Goal: Task Accomplishment & Management: Manage account settings

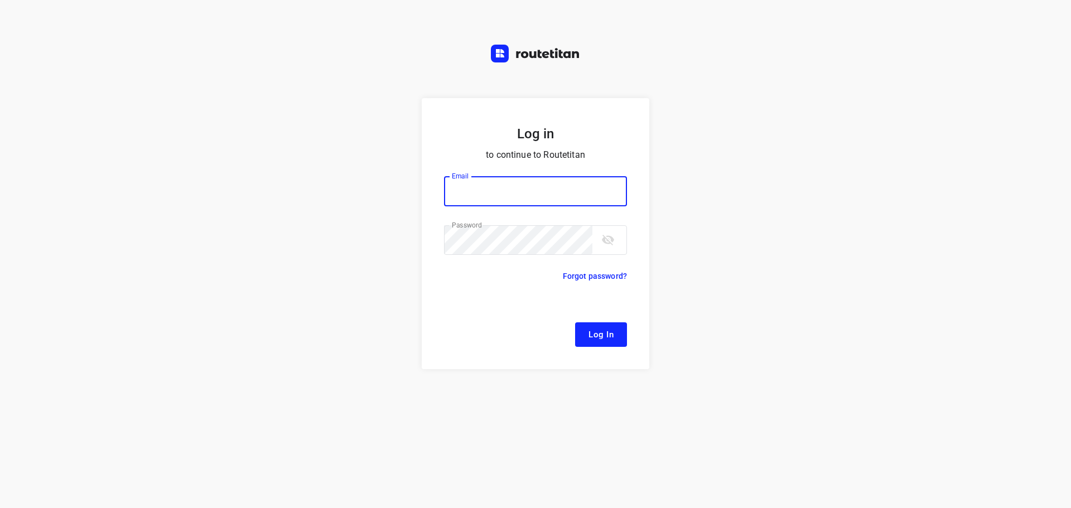
type input "remco@fruitopjewerk.nl"
click at [609, 339] on span "Log In" at bounding box center [601, 335] width 25 height 15
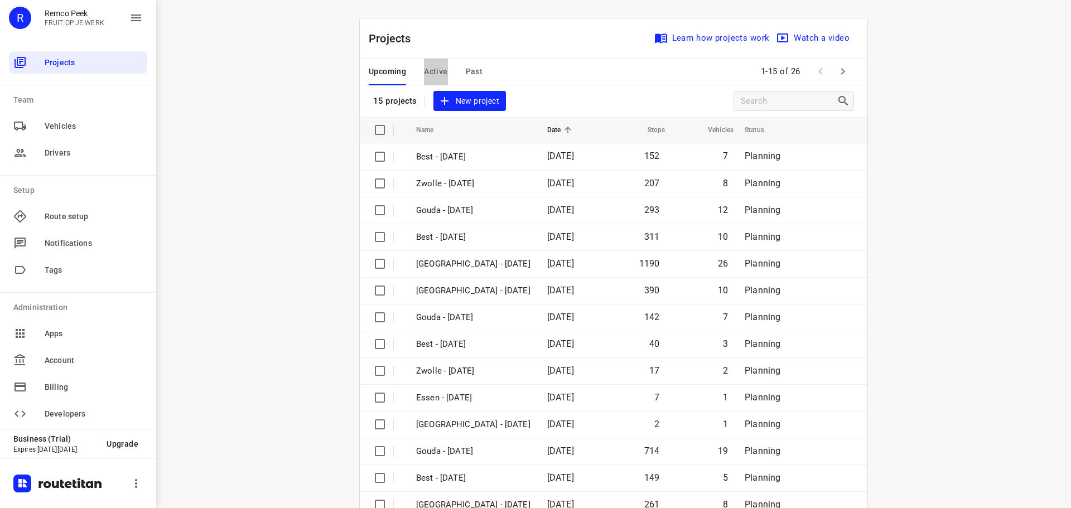
click at [429, 68] on span "Active" at bounding box center [435, 72] width 23 height 14
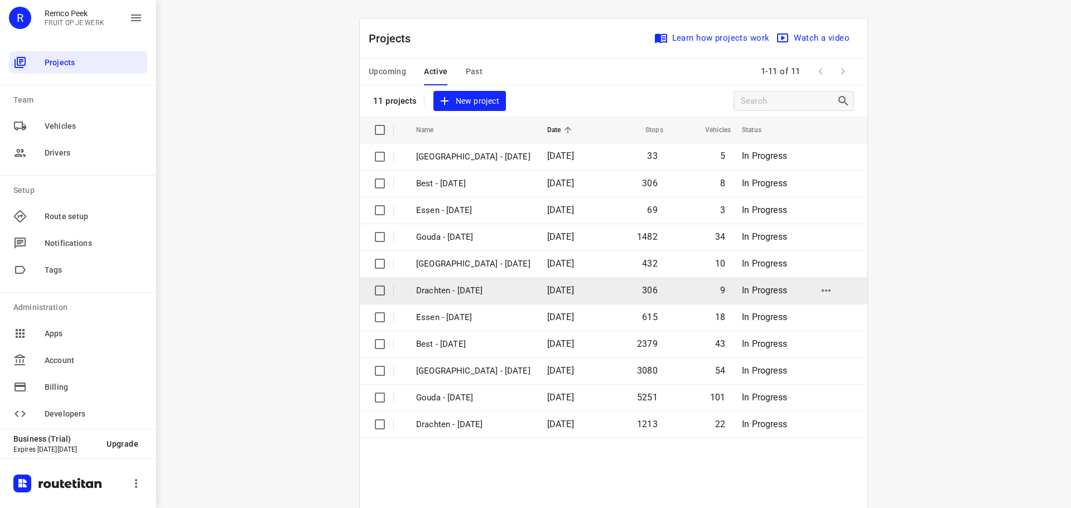
click at [445, 289] on p "Drachten - [DATE]" at bounding box center [473, 291] width 114 height 13
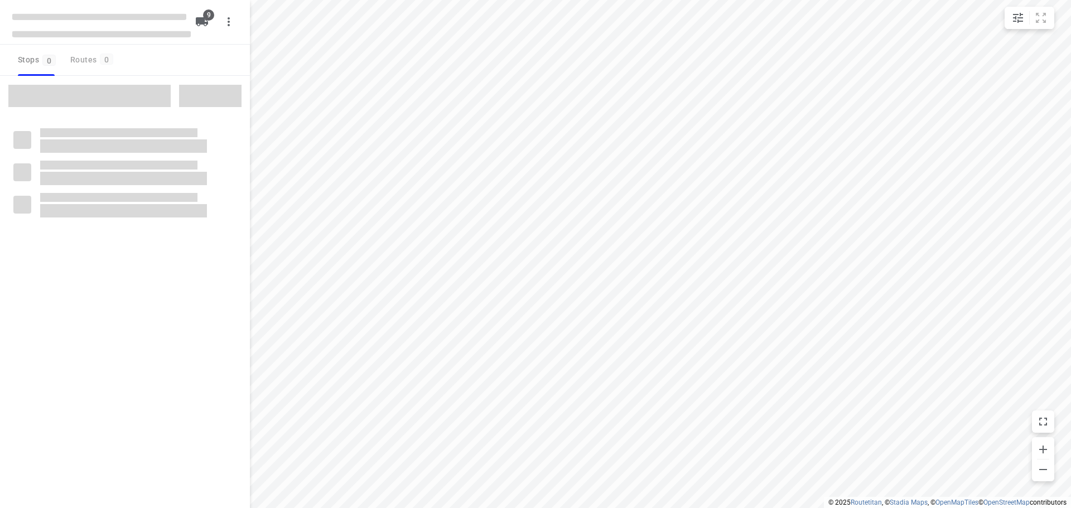
checkbox input "true"
